Goal: Transaction & Acquisition: Purchase product/service

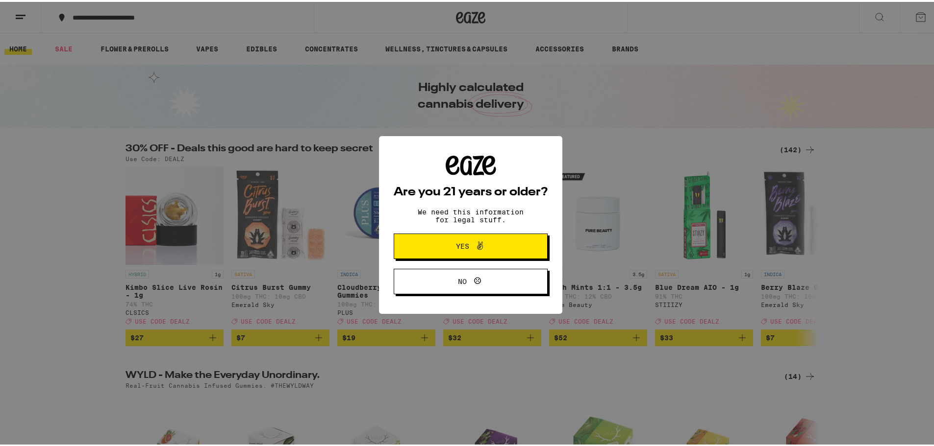
click at [496, 246] on span "Yes" at bounding box center [470, 244] width 74 height 13
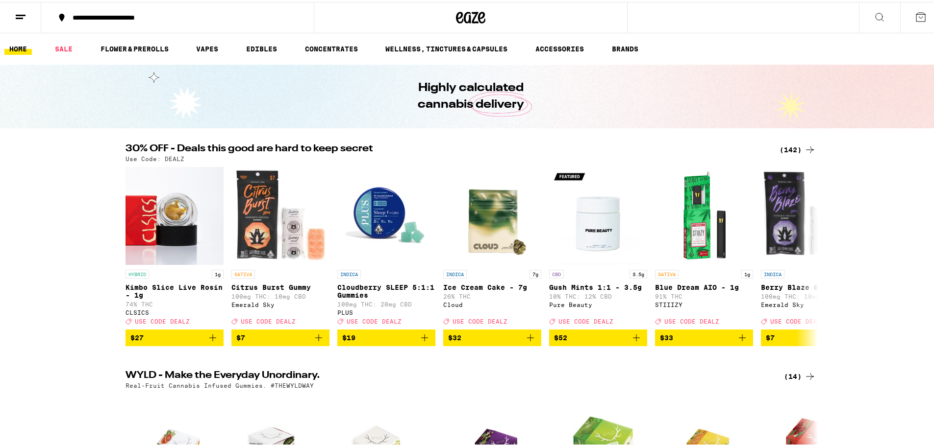
click at [25, 13] on line at bounding box center [21, 13] width 10 height 0
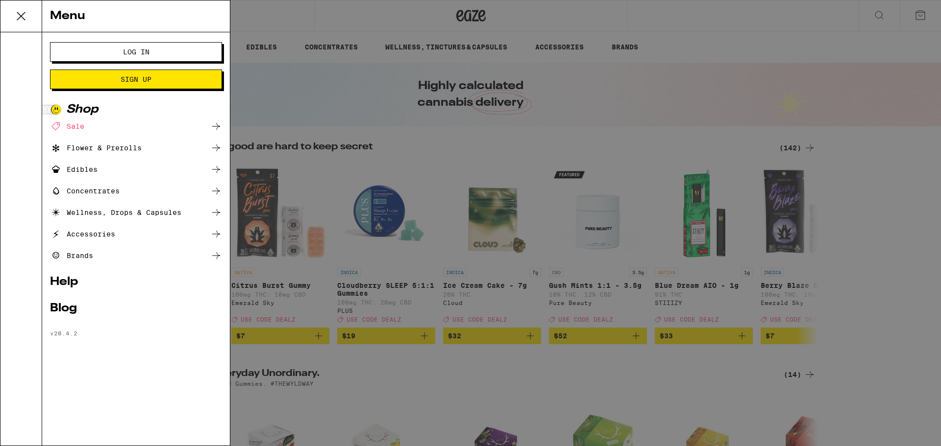
click at [119, 49] on span "Log In" at bounding box center [136, 52] width 93 height 7
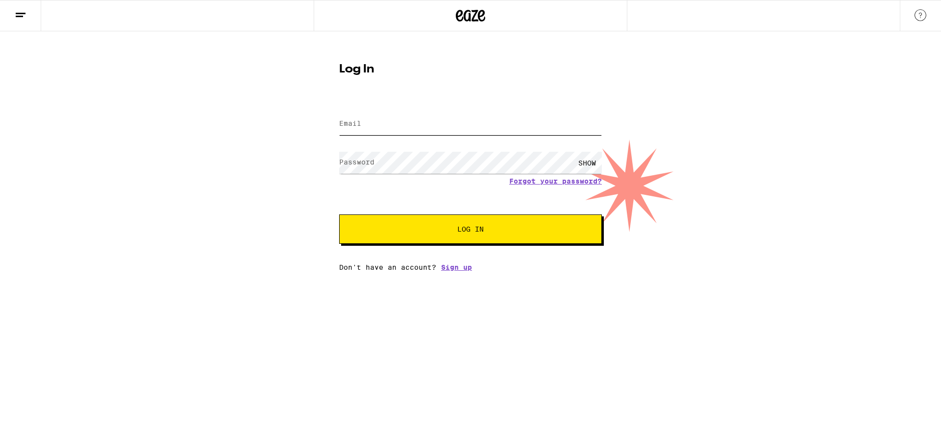
type input "[PERSON_NAME][EMAIL_ADDRESS][DOMAIN_NAME]"
click at [410, 130] on input "[PERSON_NAME][EMAIL_ADDRESS][DOMAIN_NAME]" at bounding box center [470, 124] width 263 height 22
click at [369, 224] on button "Log In" at bounding box center [470, 229] width 263 height 29
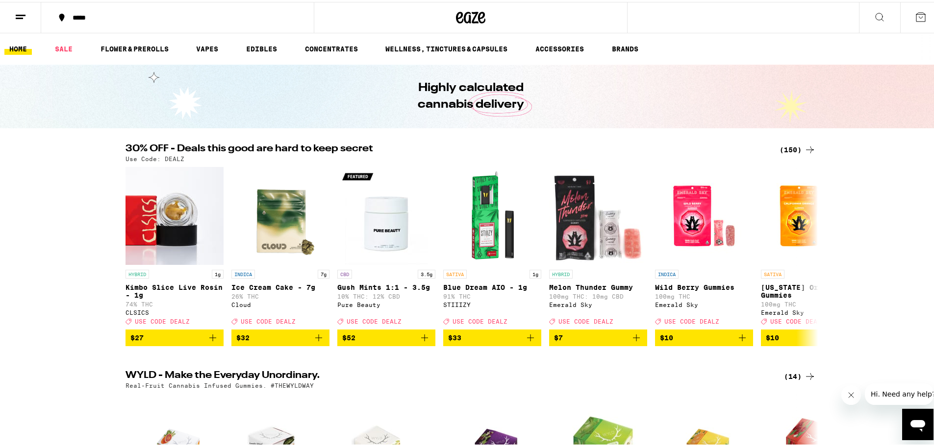
click at [795, 144] on div "(150)" at bounding box center [797, 148] width 36 height 12
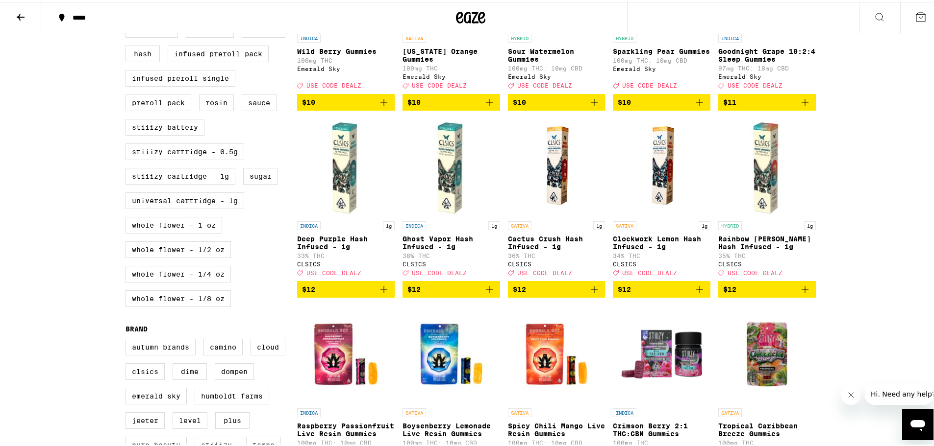
scroll to position [361, 0]
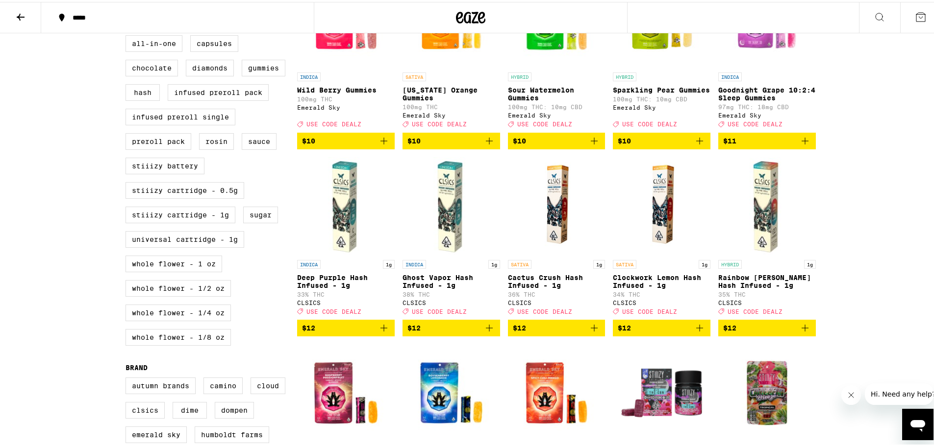
click at [462, 21] on icon at bounding box center [470, 16] width 29 height 18
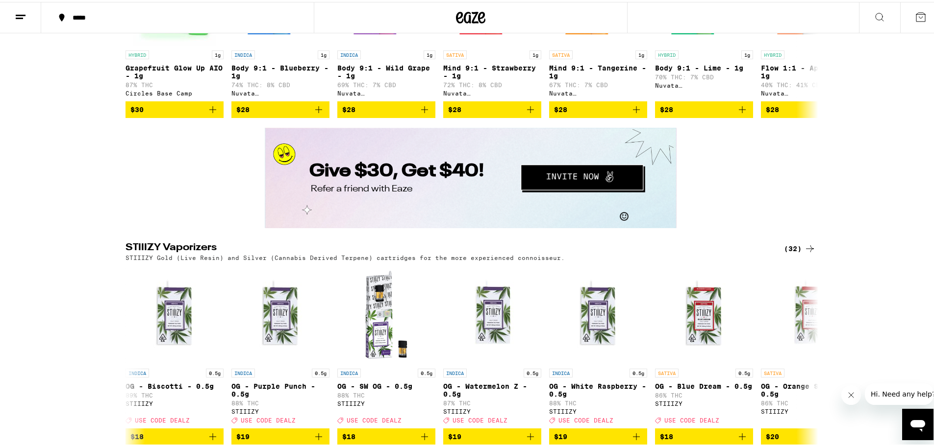
scroll to position [1813, 0]
